Goal: Information Seeking & Learning: Check status

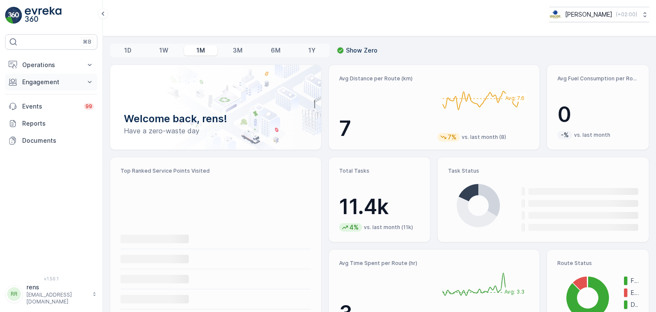
click at [47, 82] on p "Engagement" at bounding box center [51, 82] width 58 height 9
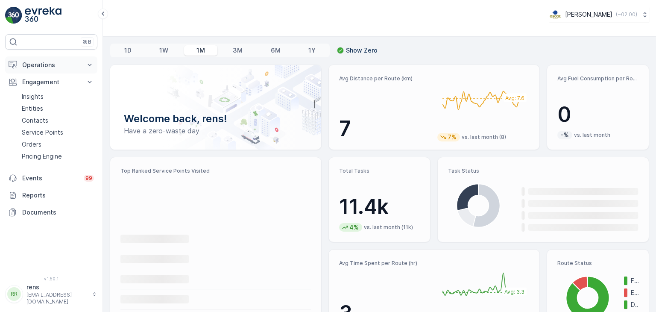
click at [38, 65] on p "Operations" at bounding box center [51, 65] width 58 height 9
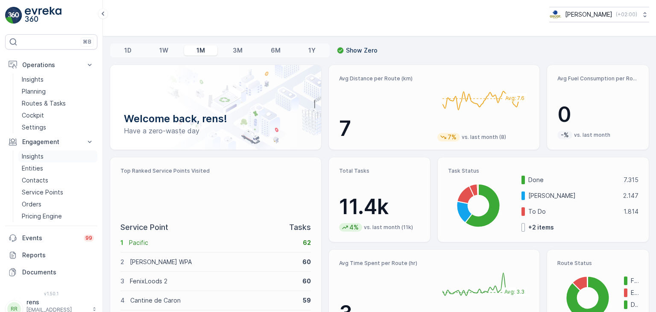
click at [38, 157] on p "Insights" at bounding box center [33, 156] width 22 height 9
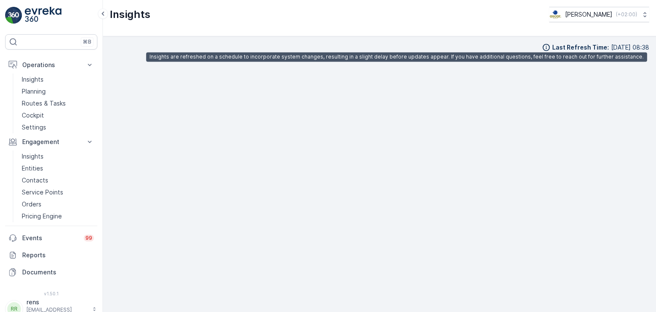
click at [612, 48] on p "[DATE] 08:38" at bounding box center [631, 47] width 38 height 9
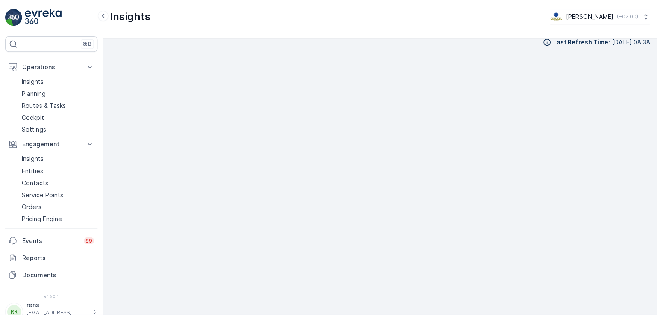
scroll to position [9, 0]
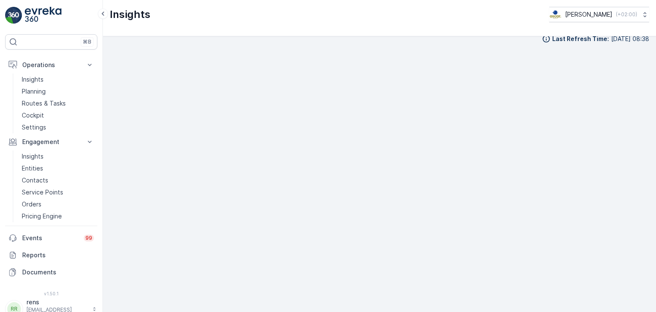
drag, startPoint x: 652, startPoint y: 224, endPoint x: 647, endPoint y: 223, distance: 4.7
click at [650, 224] on div "Last Refresh Time : [DATE] 08:38" at bounding box center [379, 174] width 553 height 276
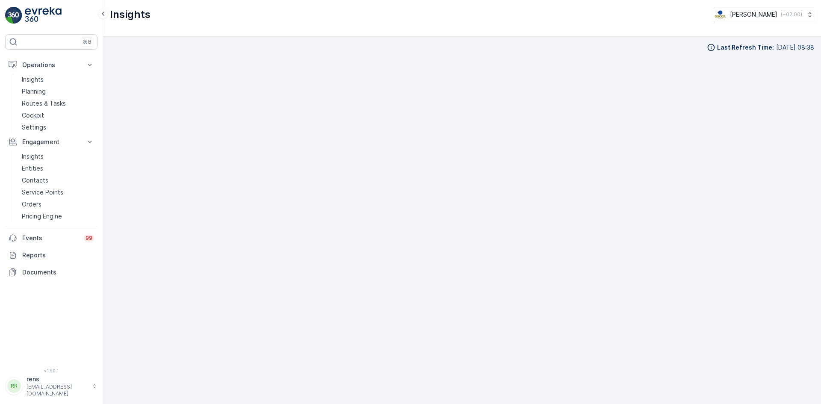
scroll to position [10, 0]
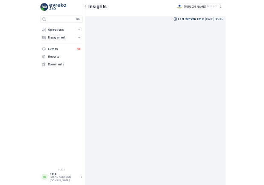
scroll to position [10, 0]
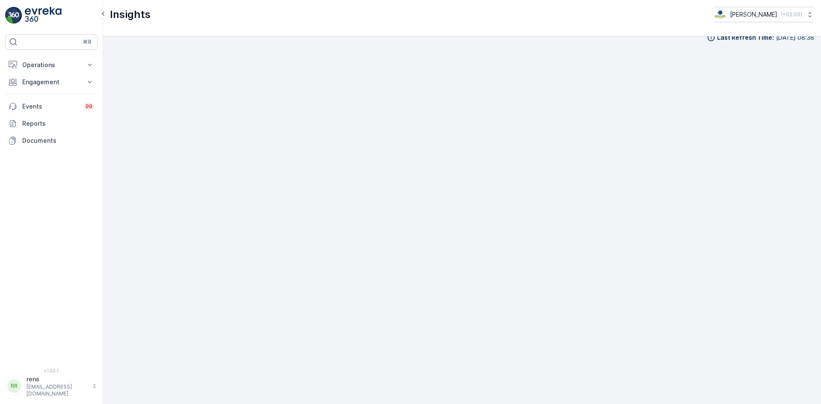
click at [581, 38] on div "Last Refresh Time : [DATE] 08:38" at bounding box center [462, 37] width 704 height 9
